Goal: Find specific page/section: Find specific page/section

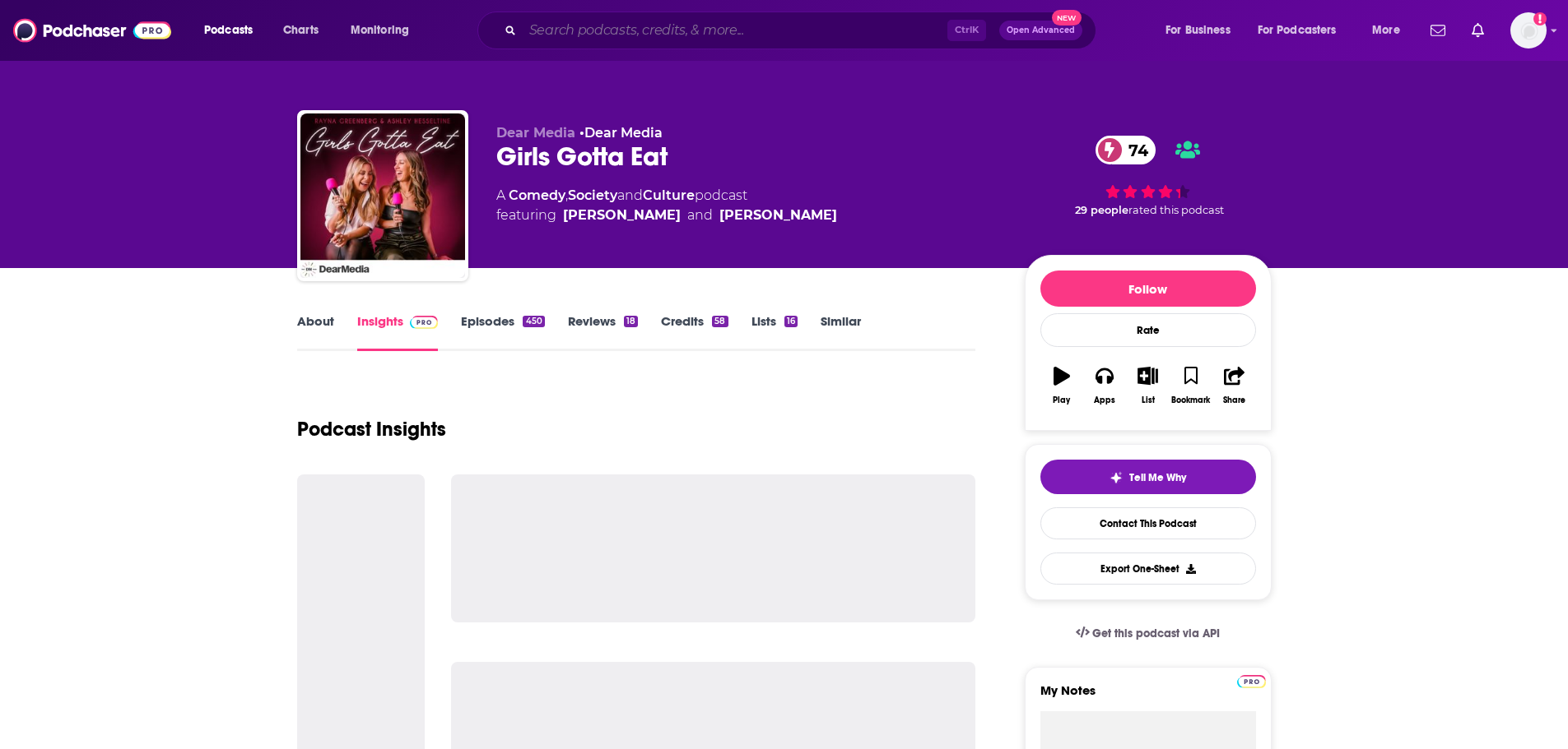
click at [590, 30] on input "Search podcasts, credits, & more..." at bounding box center [734, 30] width 425 height 26
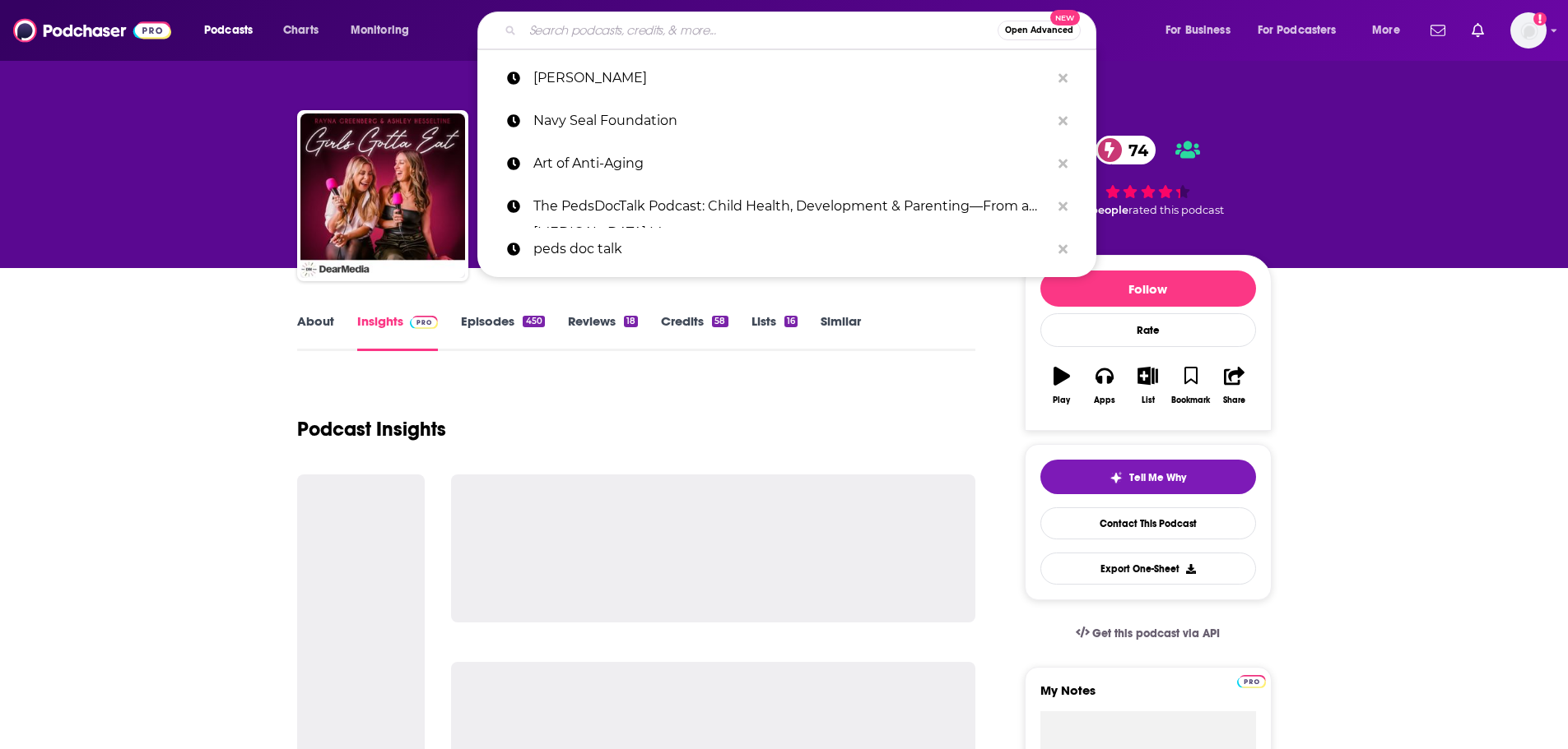
paste input "Traditionally Self-Published"
type input "Traditionally Self-Published"
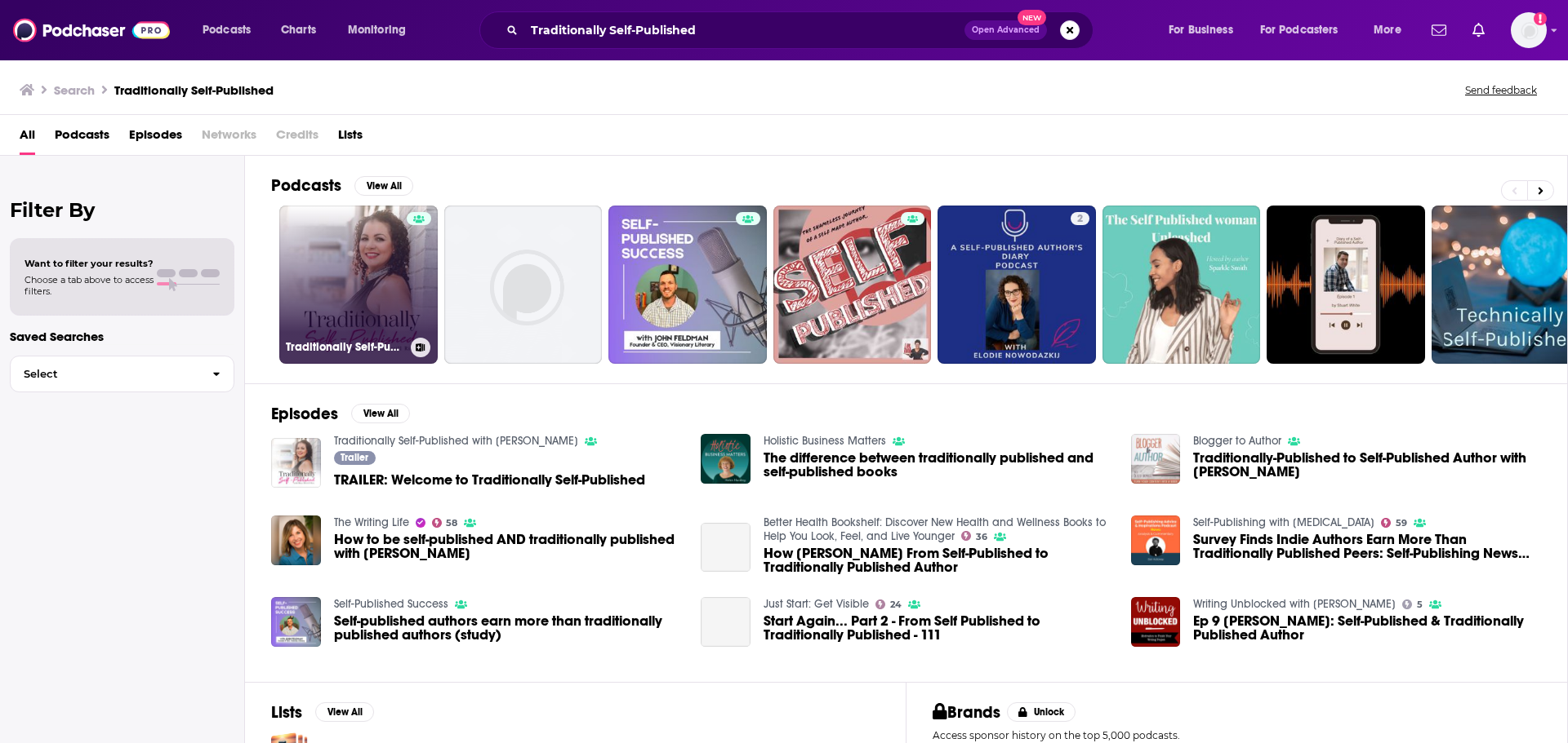
click at [313, 246] on link "Traditionally Self-Published with [PERSON_NAME]" at bounding box center [359, 285] width 158 height 158
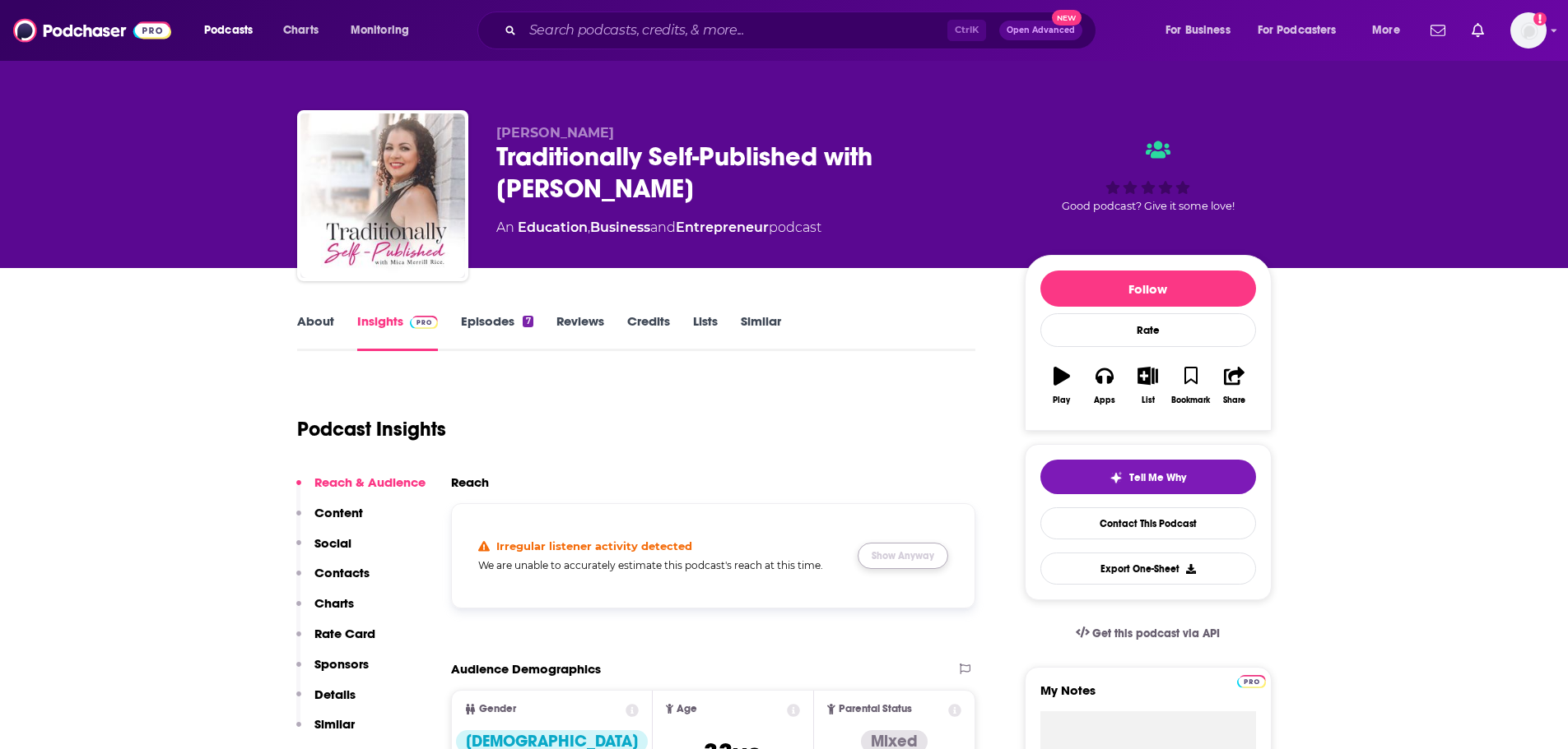
click at [917, 558] on button "Show Anyway" at bounding box center [903, 555] width 91 height 26
